Goal: Information Seeking & Learning: Find specific fact

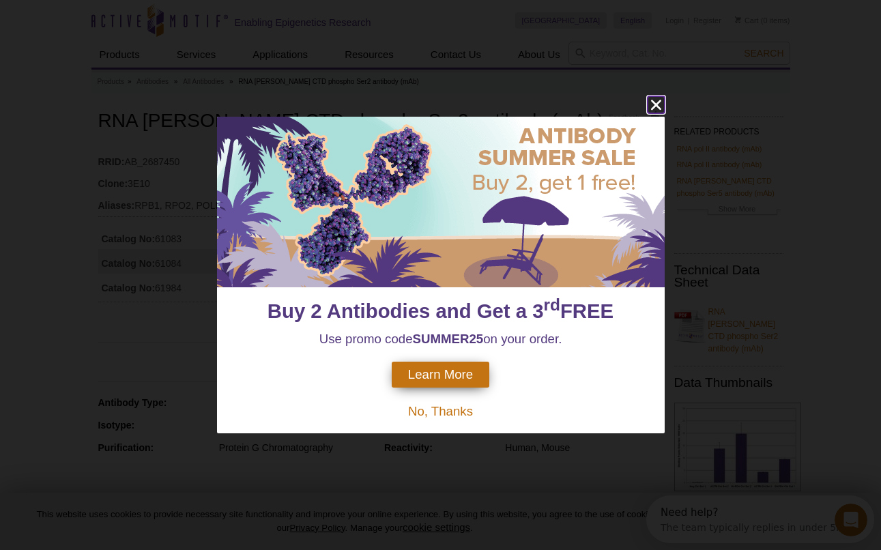
click at [663, 100] on icon "close" at bounding box center [656, 104] width 17 height 17
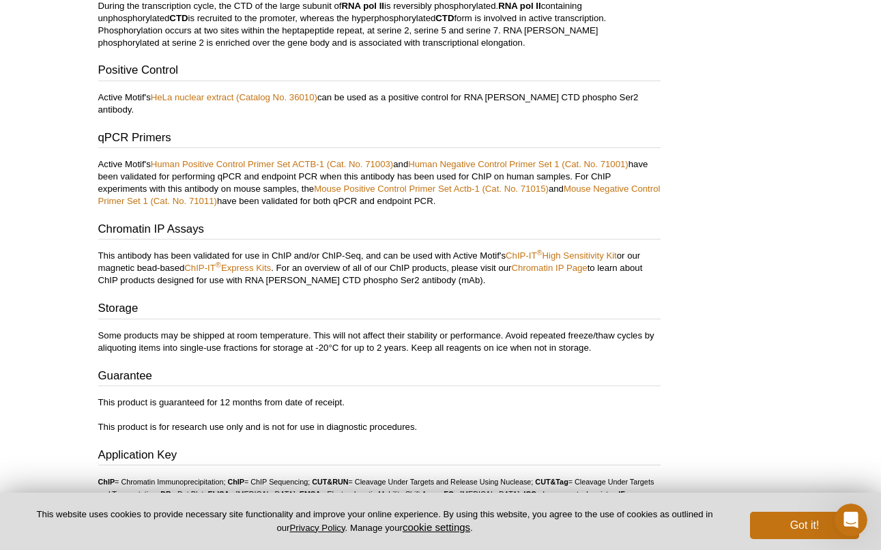
scroll to position [2701, 0]
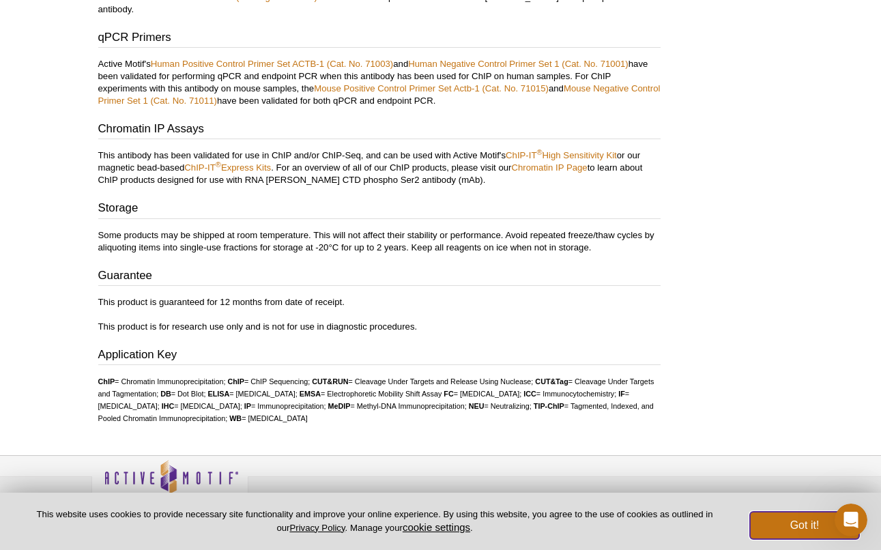
drag, startPoint x: 813, startPoint y: 529, endPoint x: 816, endPoint y: 470, distance: 59.5
click at [813, 526] on button "Got it!" at bounding box center [804, 525] width 109 height 27
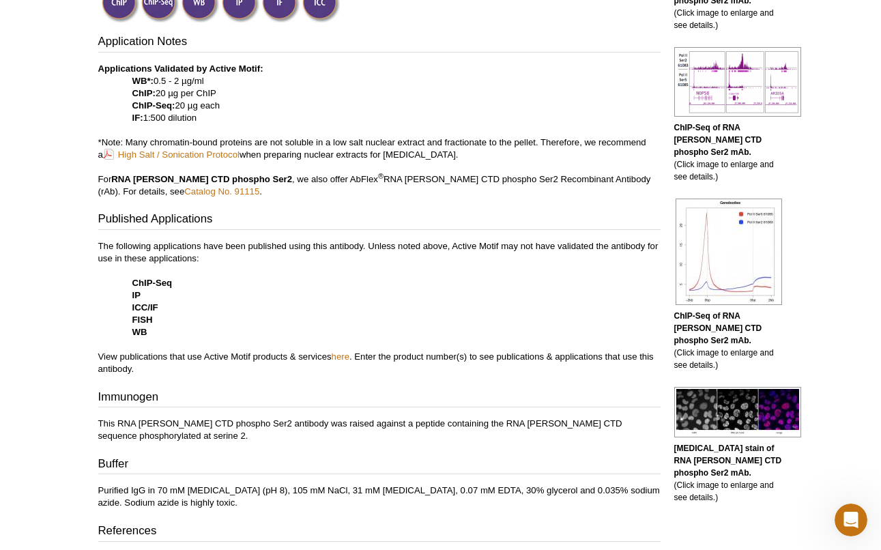
scroll to position [0, 0]
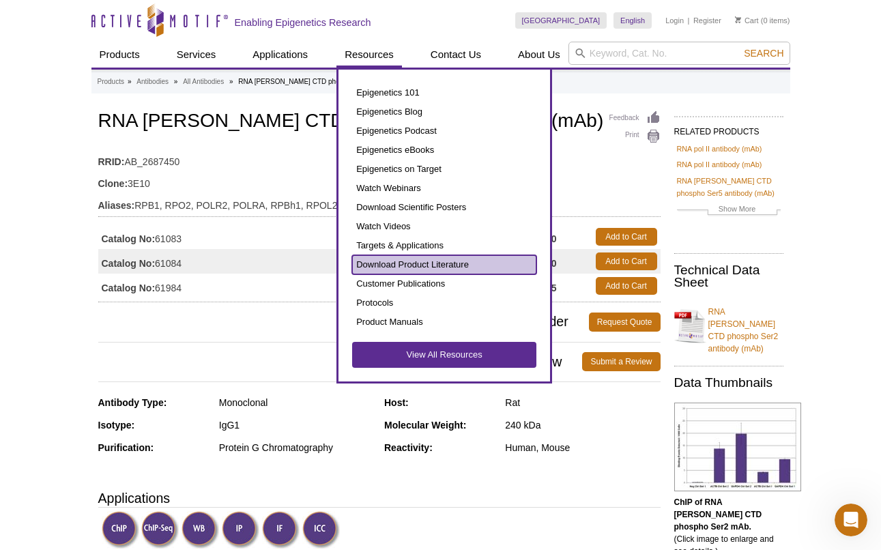
click at [382, 261] on link "Download Product Literature" at bounding box center [444, 264] width 184 height 19
click at [382, 265] on link "Download Product Literature" at bounding box center [444, 264] width 184 height 19
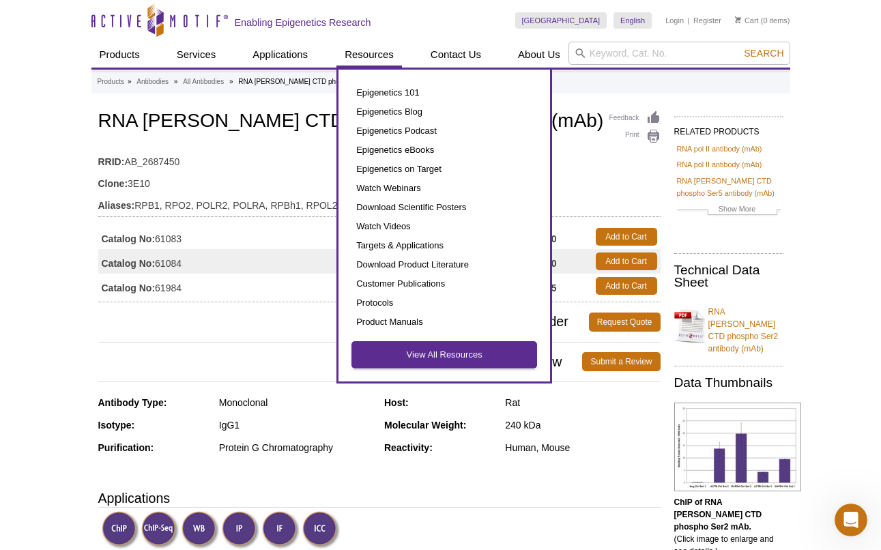
click at [454, 356] on link "View All Resources" at bounding box center [444, 355] width 184 height 26
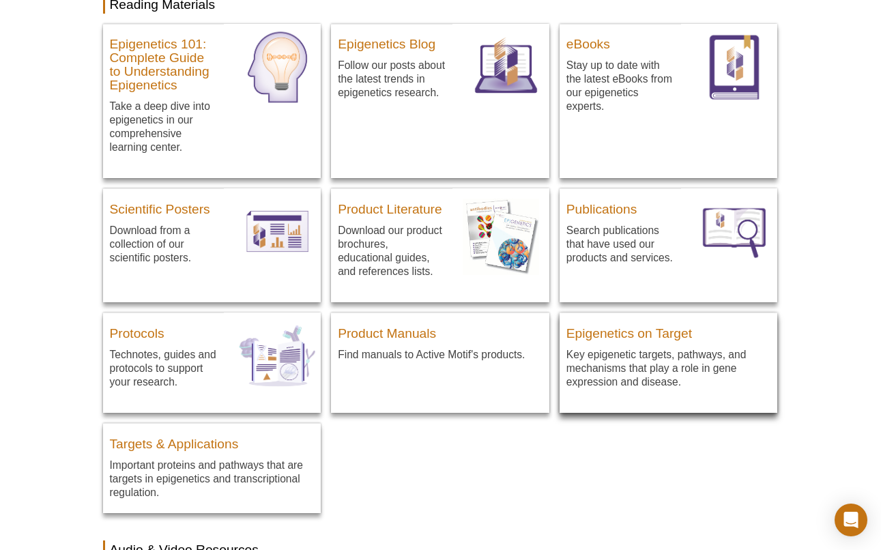
scroll to position [205, 0]
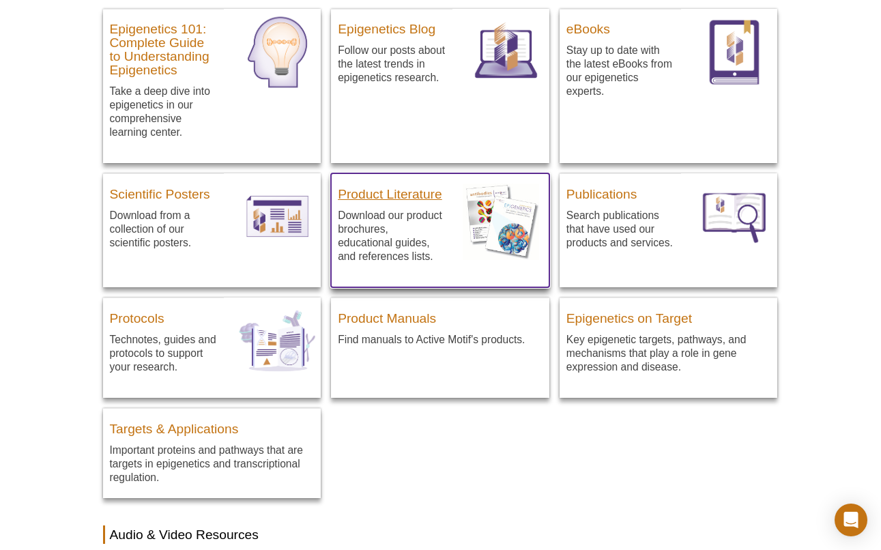
click at [382, 195] on h3 "Product Literature" at bounding box center [392, 191] width 108 height 20
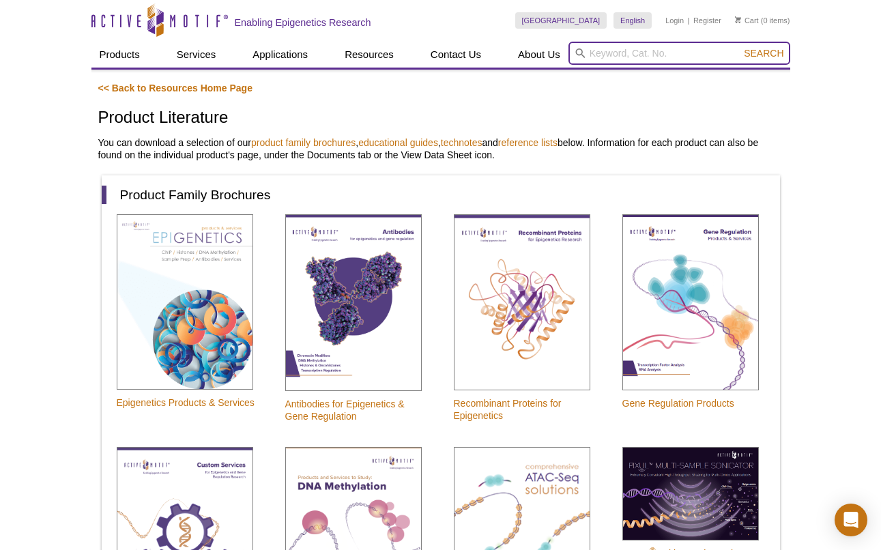
click at [624, 55] on input "search" at bounding box center [680, 53] width 222 height 23
type input "sds"
click at [740, 47] on button "Search" at bounding box center [764, 53] width 48 height 12
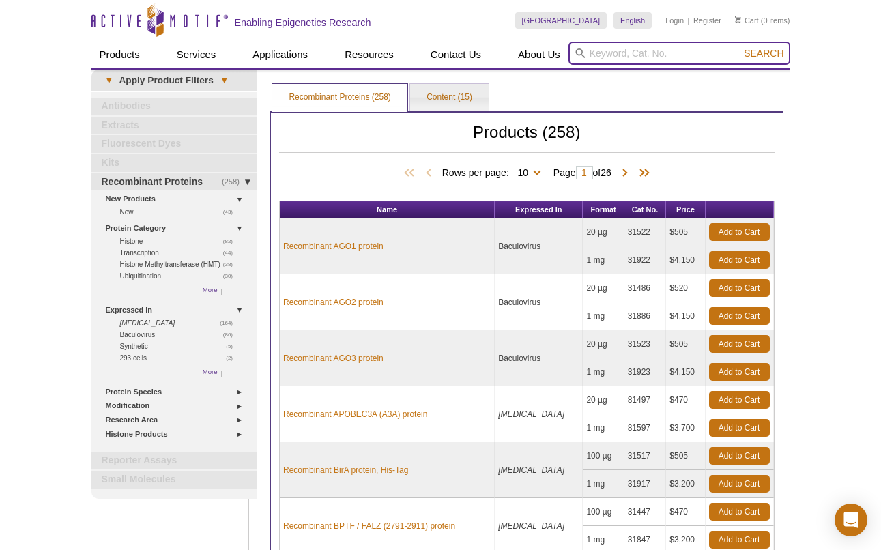
click at [619, 53] on input "search" at bounding box center [680, 53] width 222 height 23
type input "safety data sheet"
click at [740, 47] on button "Search" at bounding box center [764, 53] width 48 height 12
click at [769, 56] on span "Search" at bounding box center [764, 53] width 40 height 11
